Goal: Information Seeking & Learning: Stay updated

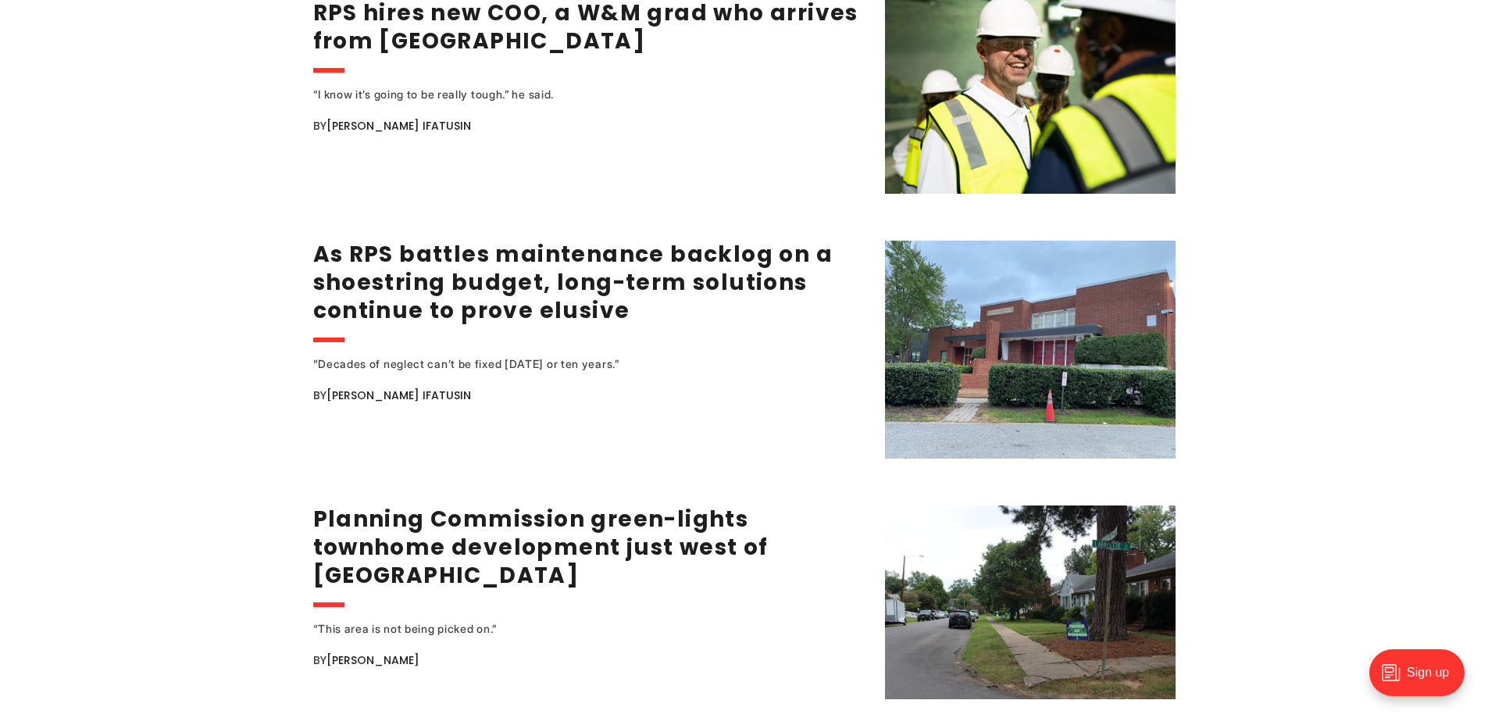
scroll to position [2421, 0]
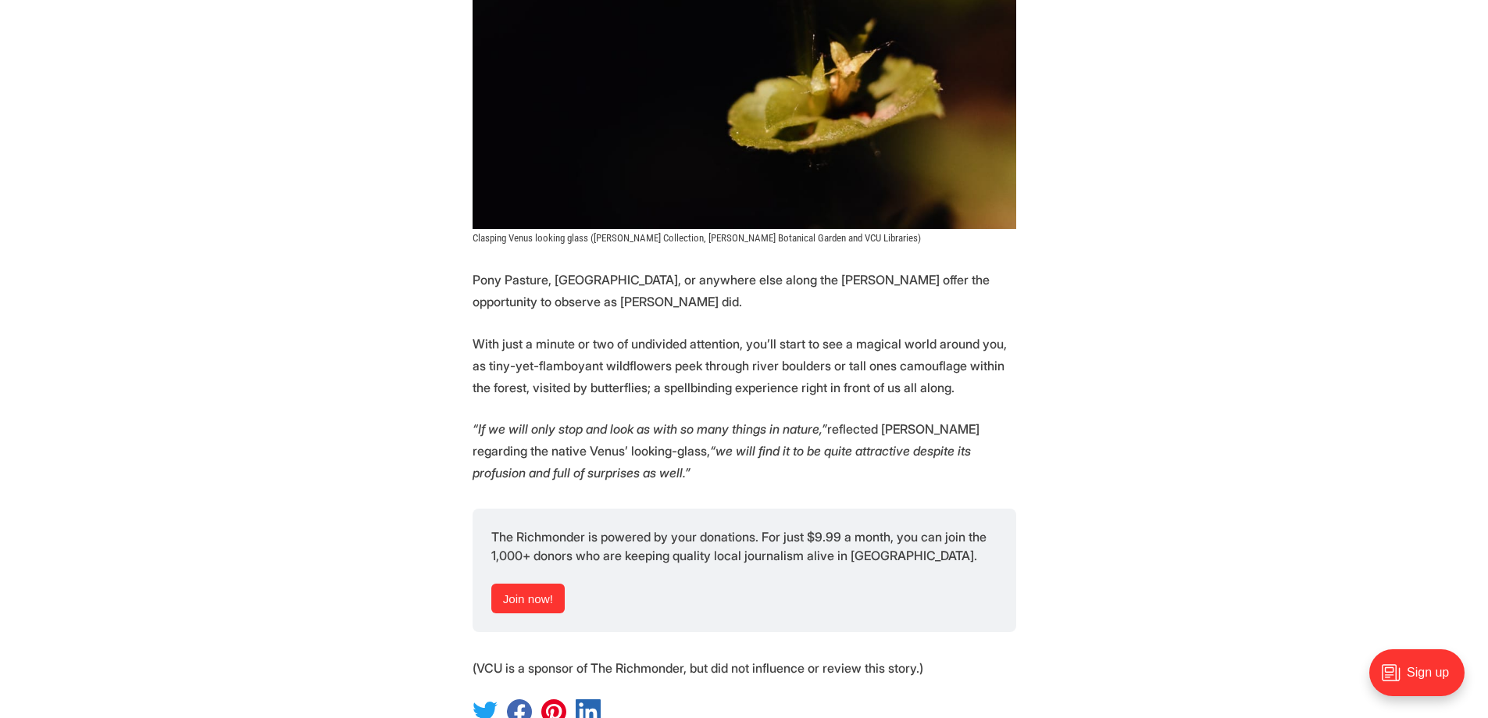
scroll to position [8748, 0]
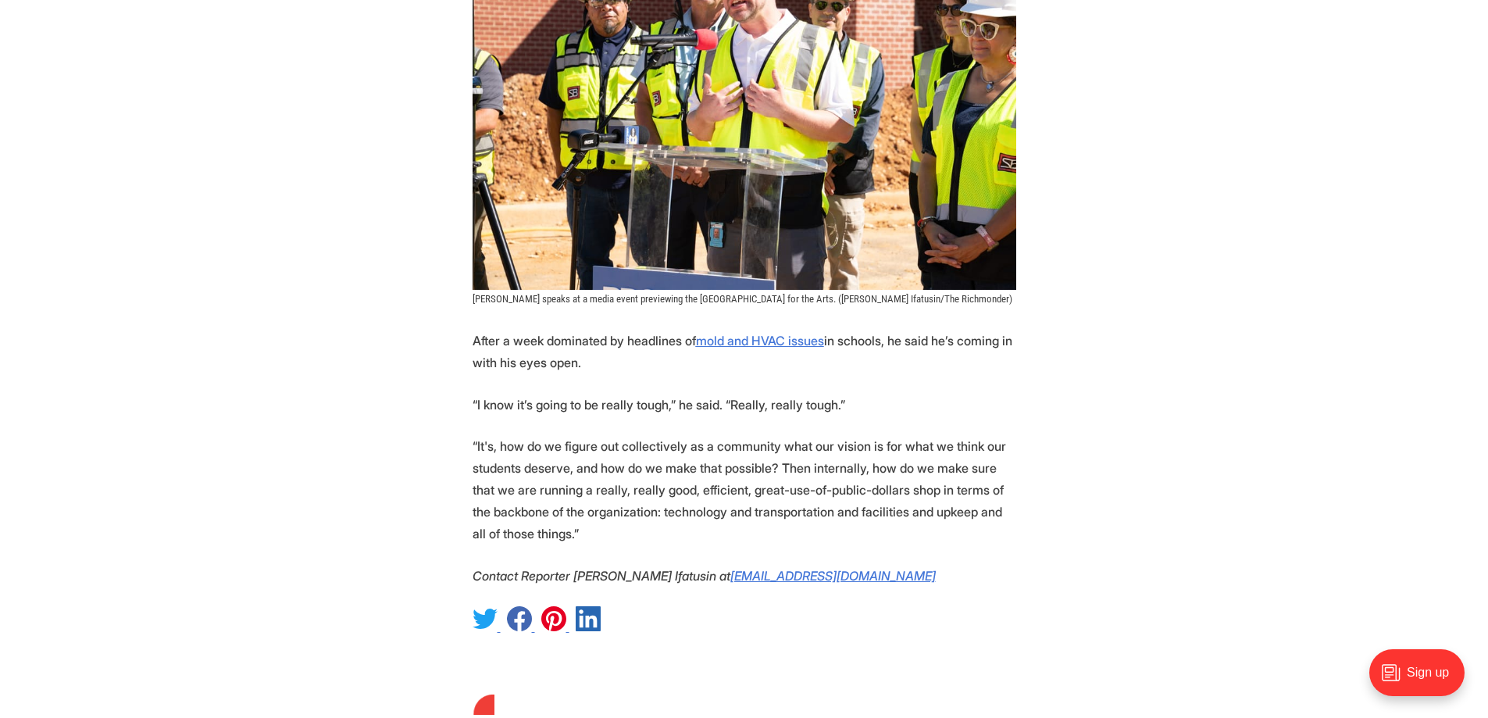
scroll to position [1796, 0]
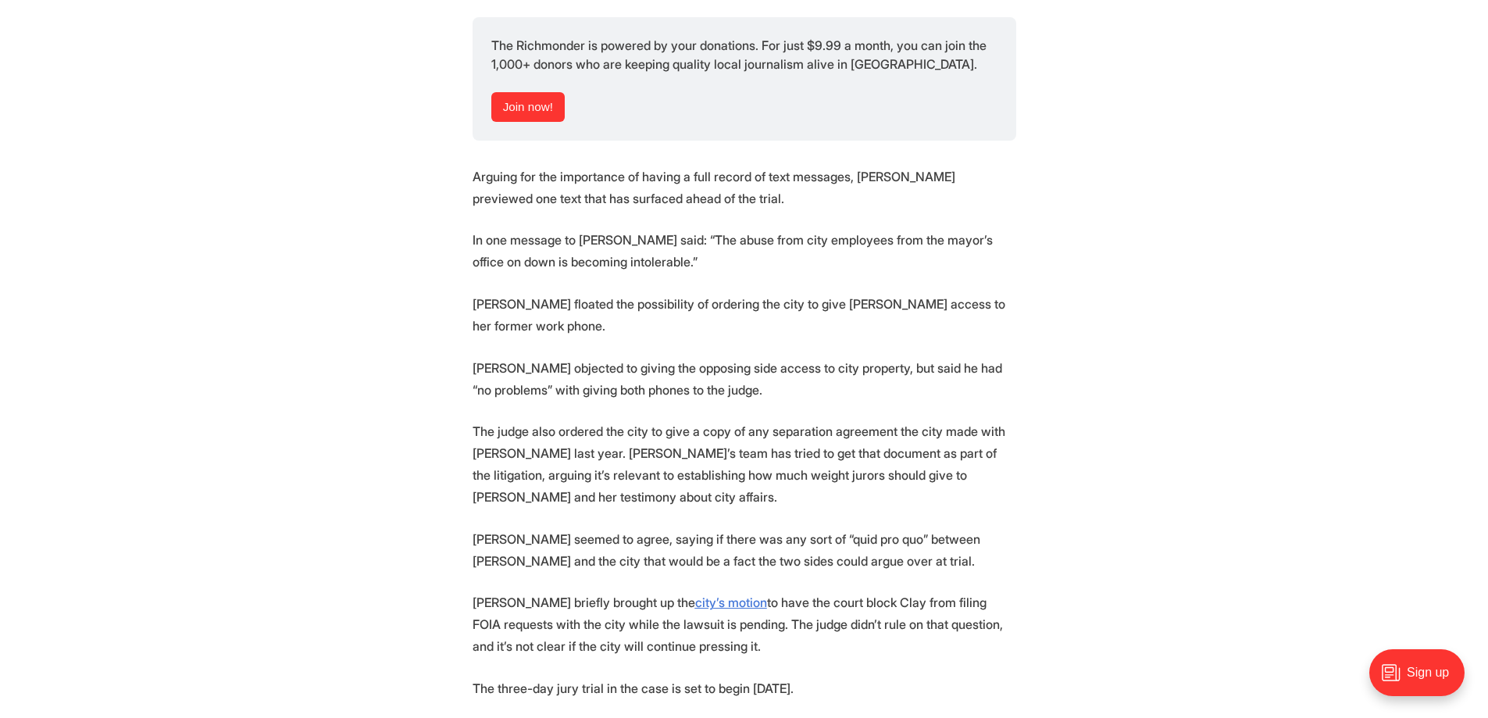
scroll to position [2499, 0]
